Goal: Transaction & Acquisition: Purchase product/service

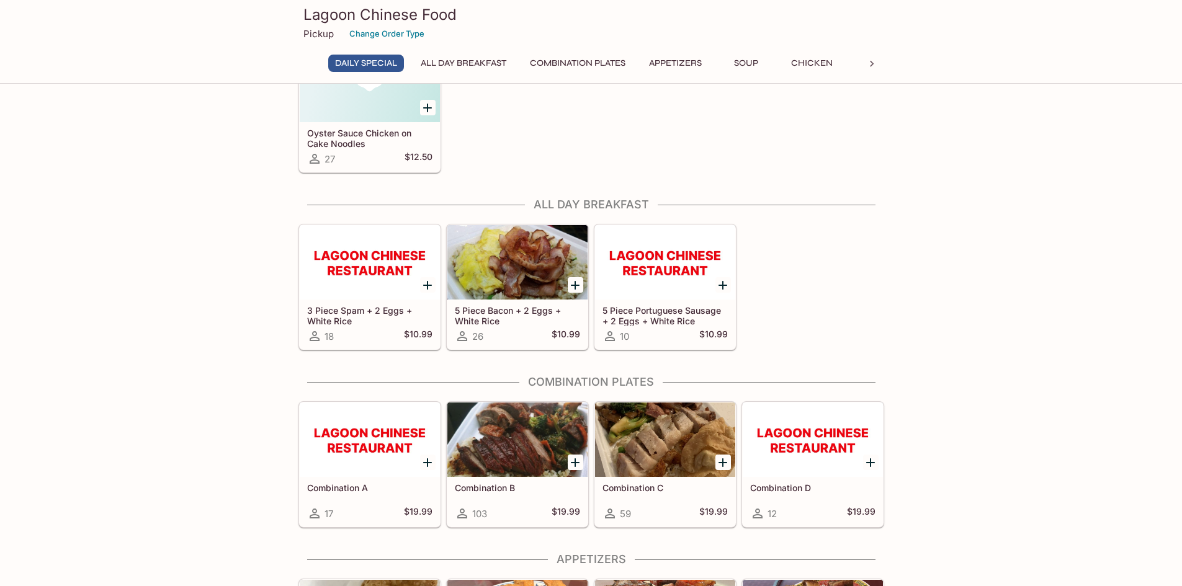
scroll to position [186, 0]
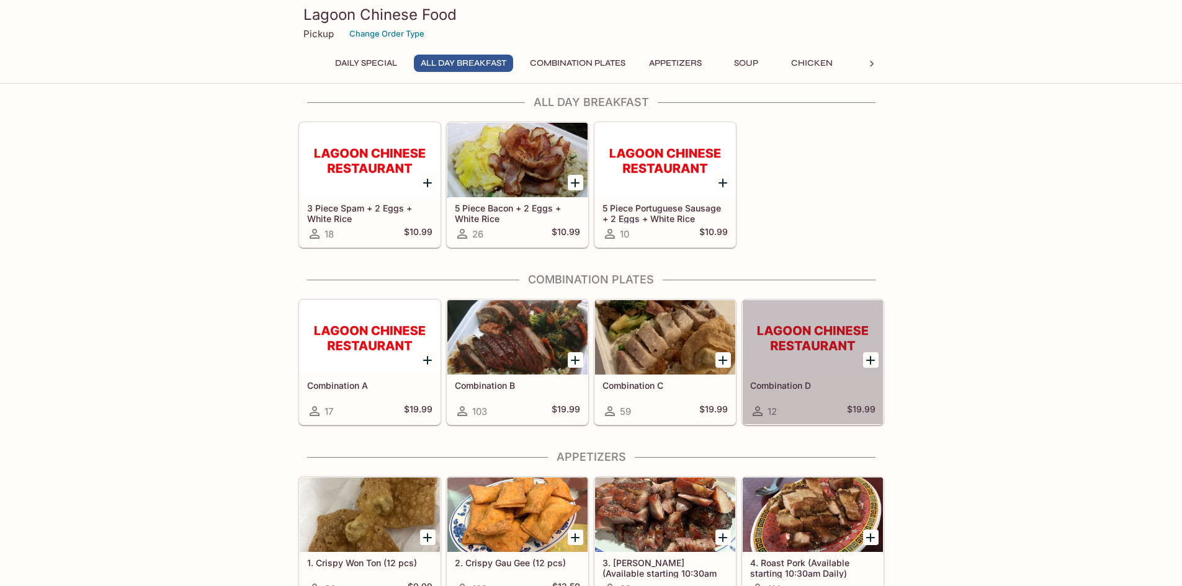
click at [796, 381] on h5 "Combination D" at bounding box center [812, 385] width 125 height 11
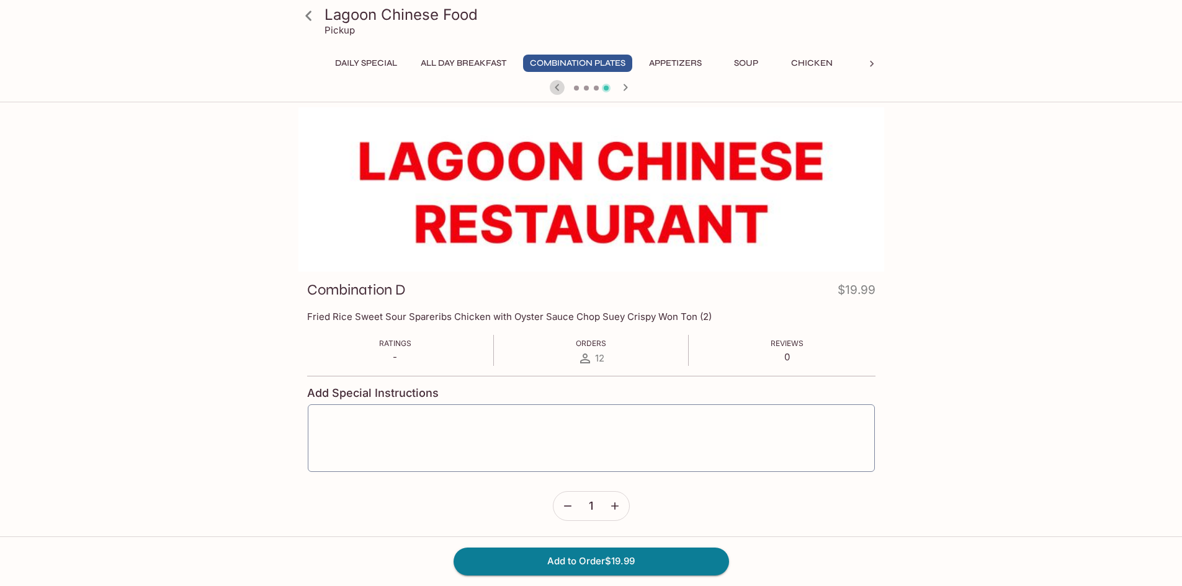
click at [558, 84] on icon "button" at bounding box center [556, 87] width 4 height 7
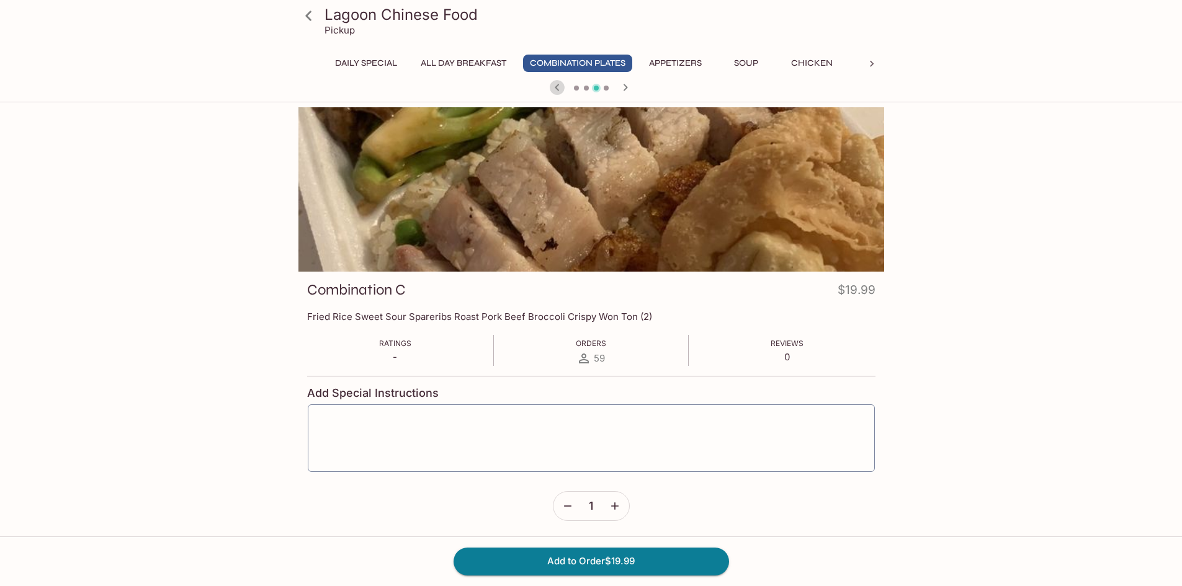
click at [556, 87] on icon "button" at bounding box center [556, 87] width 4 height 7
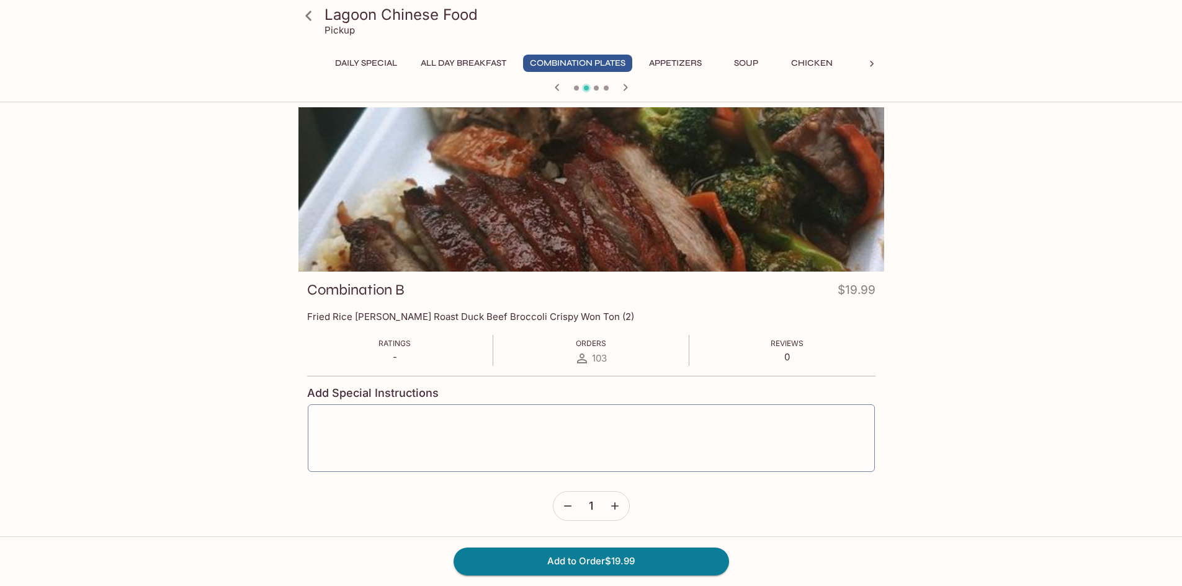
click at [556, 87] on icon "button" at bounding box center [556, 87] width 4 height 7
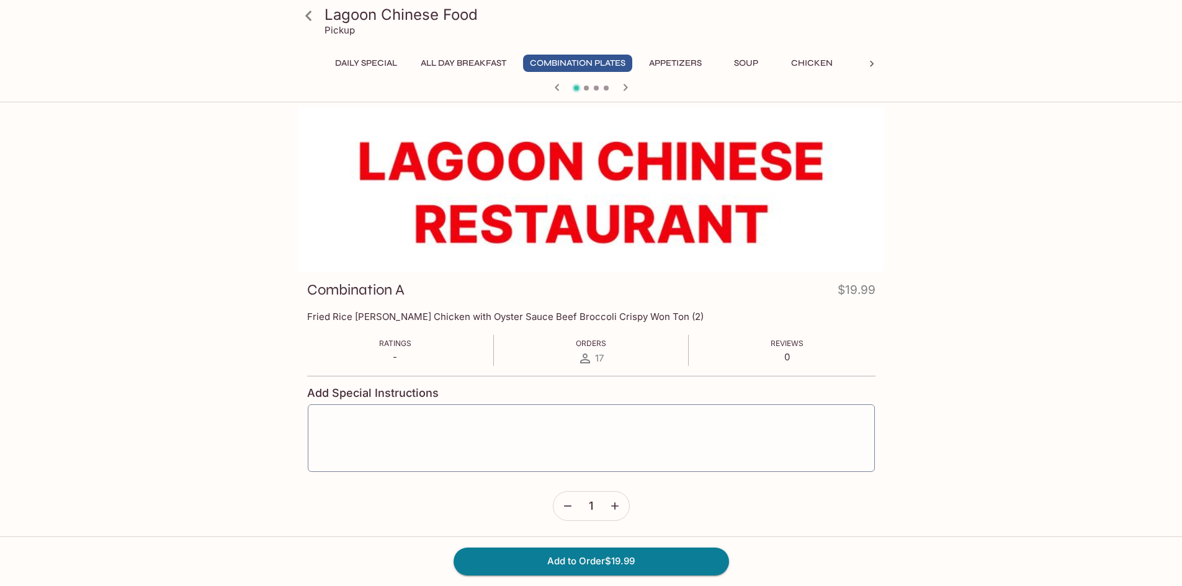
click at [625, 87] on icon "button" at bounding box center [625, 87] width 15 height 15
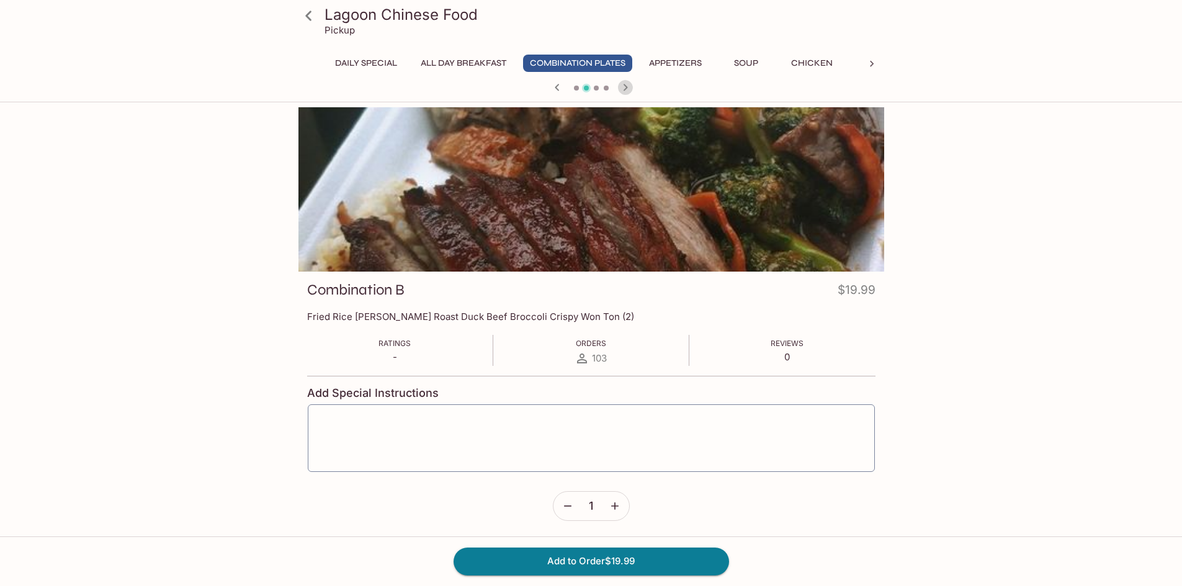
click at [625, 87] on icon "button" at bounding box center [625, 87] width 15 height 15
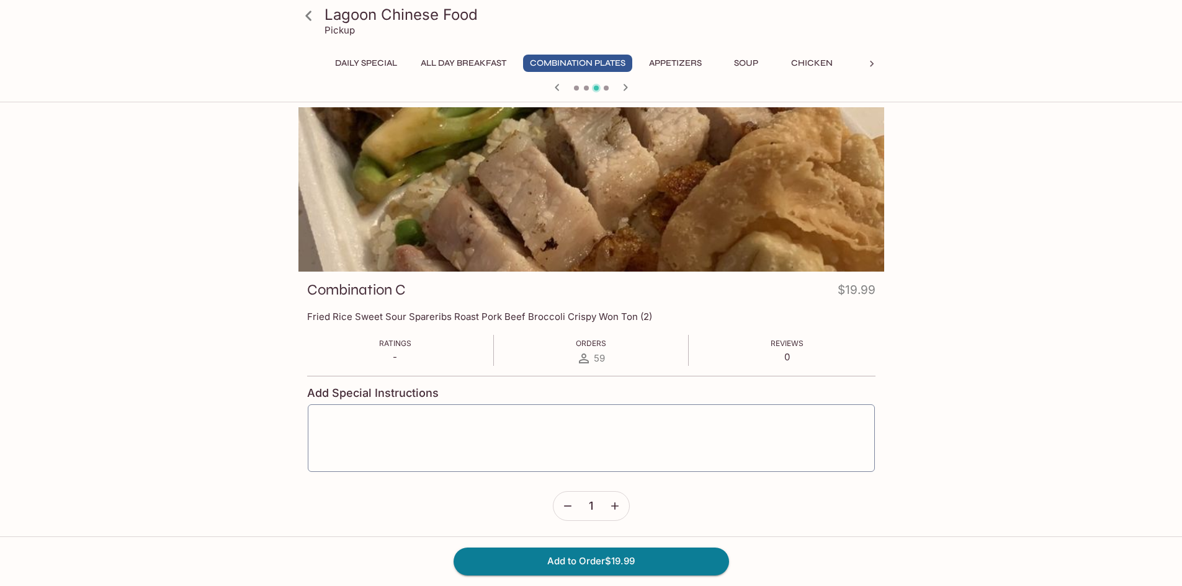
click at [625, 87] on icon "button" at bounding box center [625, 87] width 15 height 15
